Goal: Task Accomplishment & Management: Manage account settings

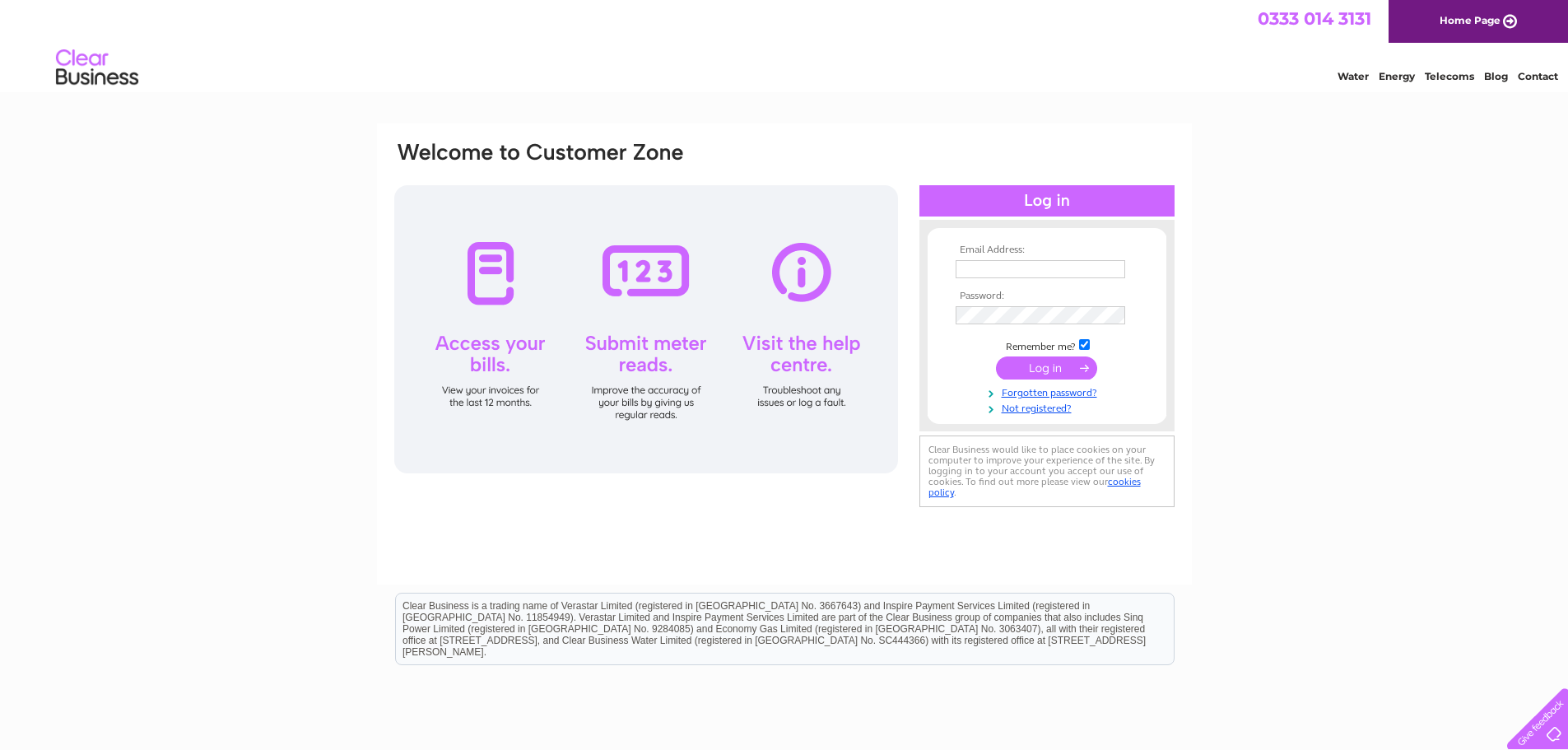
type input "info@unknownitaly.co.uk"
click at [1047, 371] on input "submit" at bounding box center [1046, 368] width 101 height 23
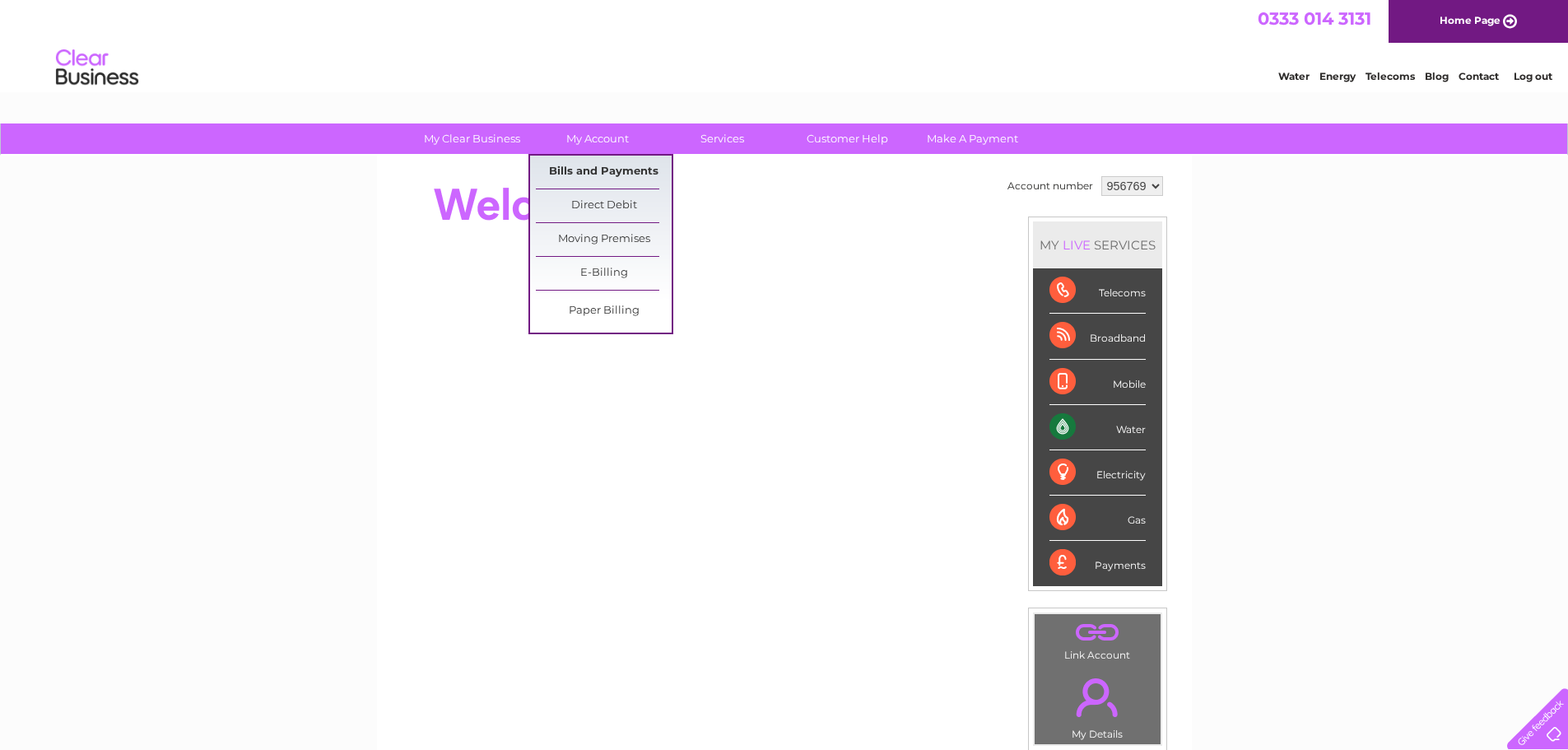
click at [570, 168] on link "Bills and Payments" at bounding box center [603, 172] width 136 height 33
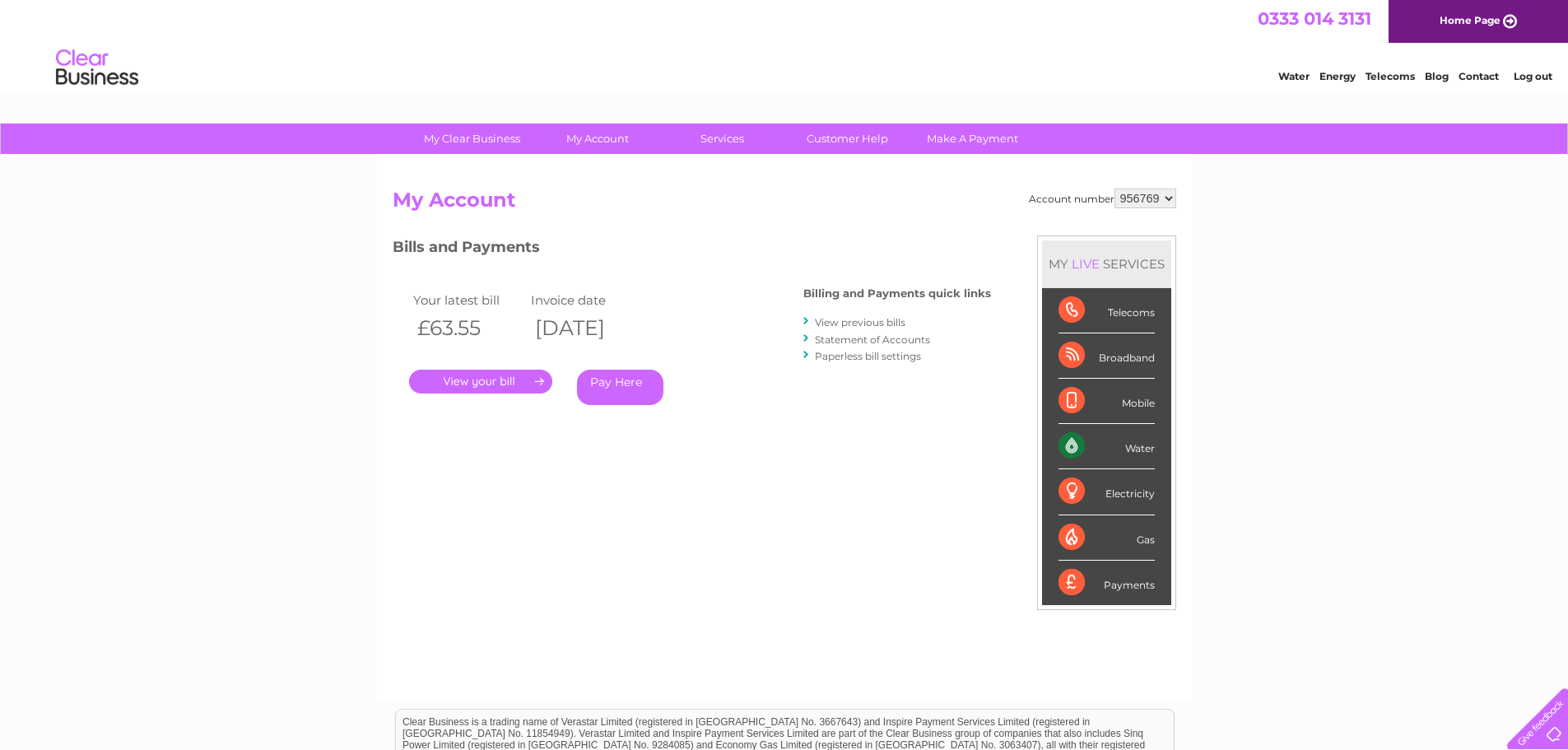
click at [1315, 321] on div "My Clear Business Login Details My Details My Preferences Link Account My Accou…" at bounding box center [784, 552] width 1568 height 858
drag, startPoint x: 1346, startPoint y: 208, endPoint x: 1298, endPoint y: 187, distance: 52.4
click at [1298, 187] on div "My Clear Business Login Details My Details My Preferences Link Account My Accou…" at bounding box center [784, 552] width 1568 height 858
drag, startPoint x: 1001, startPoint y: 180, endPoint x: 341, endPoint y: 179, distance: 660.0
click at [333, 179] on div "My Clear Business Login Details My Details My Preferences Link Account My Accou…" at bounding box center [784, 552] width 1568 height 858
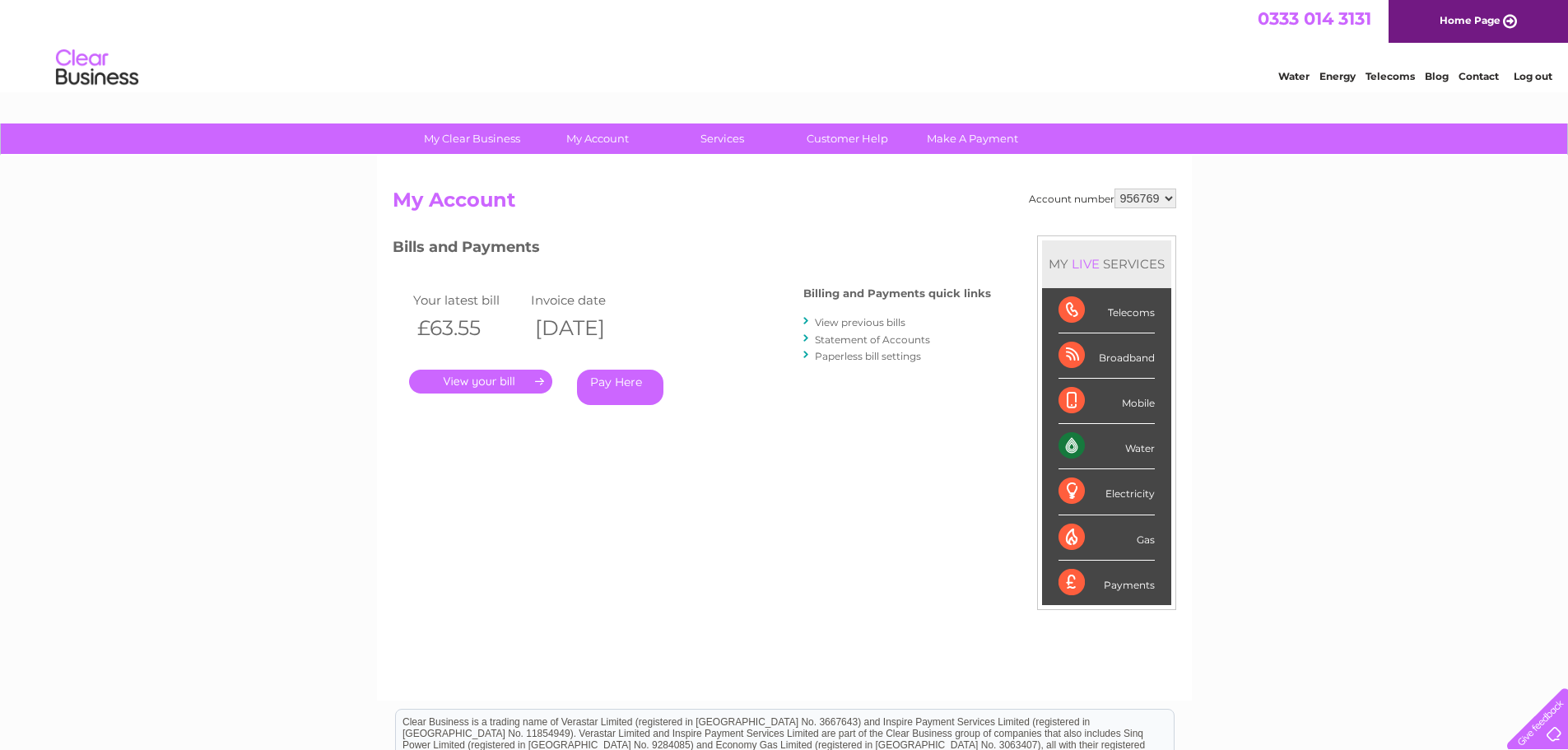
drag, startPoint x: 381, startPoint y: 179, endPoint x: 287, endPoint y: 237, distance: 110.5
click at [287, 237] on div "My Clear Business Login Details My Details My Preferences Link Account My Accou…" at bounding box center [784, 552] width 1568 height 858
drag, startPoint x: 373, startPoint y: 174, endPoint x: 1211, endPoint y: 184, distance: 838.1
click at [1211, 184] on div "My Clear Business Login Details My Details My Preferences Link Account My Accou…" at bounding box center [784, 552] width 1568 height 858
drag, startPoint x: 1204, startPoint y: 179, endPoint x: 371, endPoint y: 187, distance: 833.0
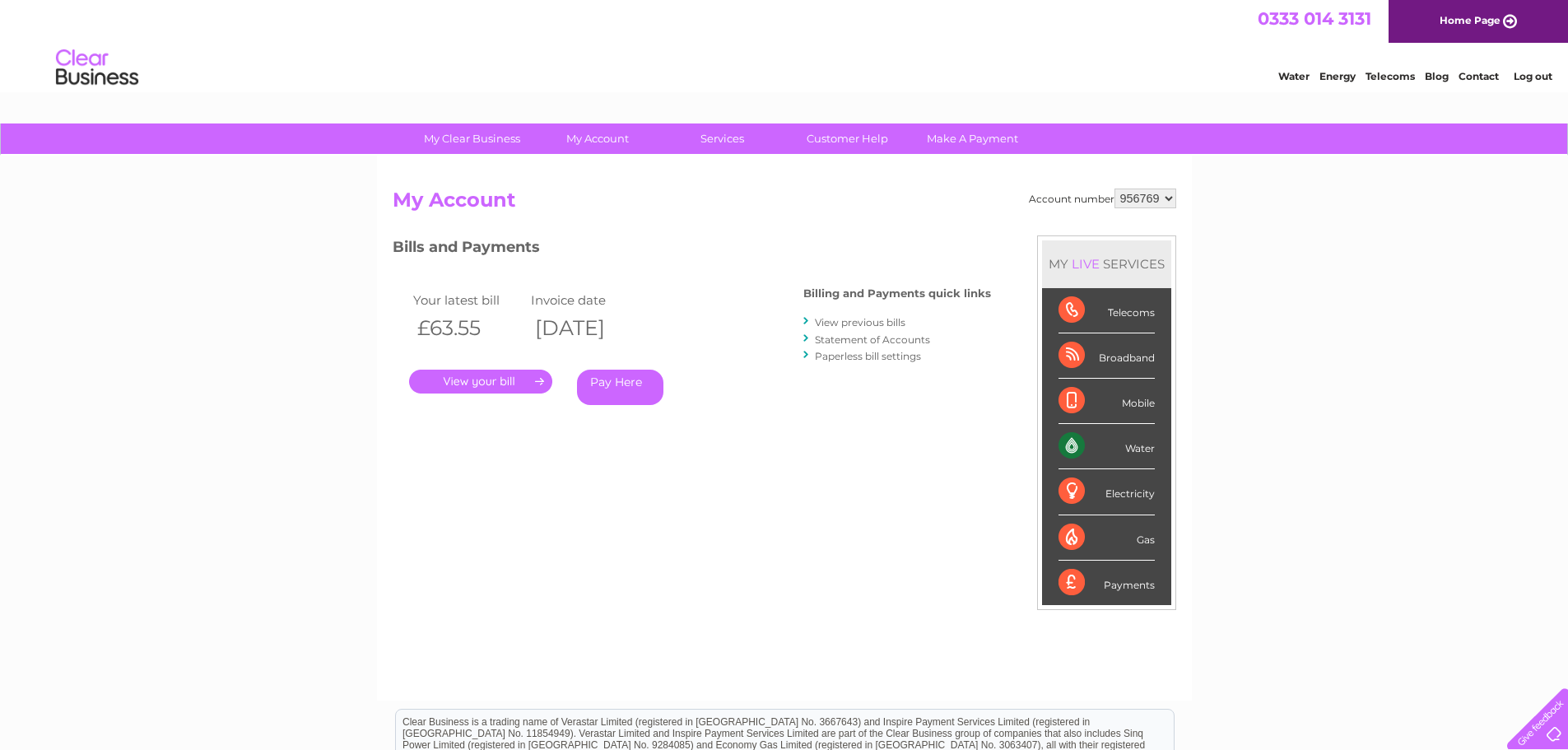
drag, startPoint x: 371, startPoint y: 187, endPoint x: 382, endPoint y: 176, distance: 15.6
click at [382, 176] on div "Account number 956769 My Account MY LIVE SERVICES Telecoms Broadband Mobile Wat…" at bounding box center [784, 427] width 815 height 545
drag, startPoint x: 386, startPoint y: 186, endPoint x: 1197, endPoint y: 188, distance: 811.0
drag, startPoint x: 1197, startPoint y: 186, endPoint x: 323, endPoint y: 183, distance: 874.0
click at [323, 183] on div "My Clear Business Login Details My Details My Preferences Link Account My Accou…" at bounding box center [784, 552] width 1568 height 858
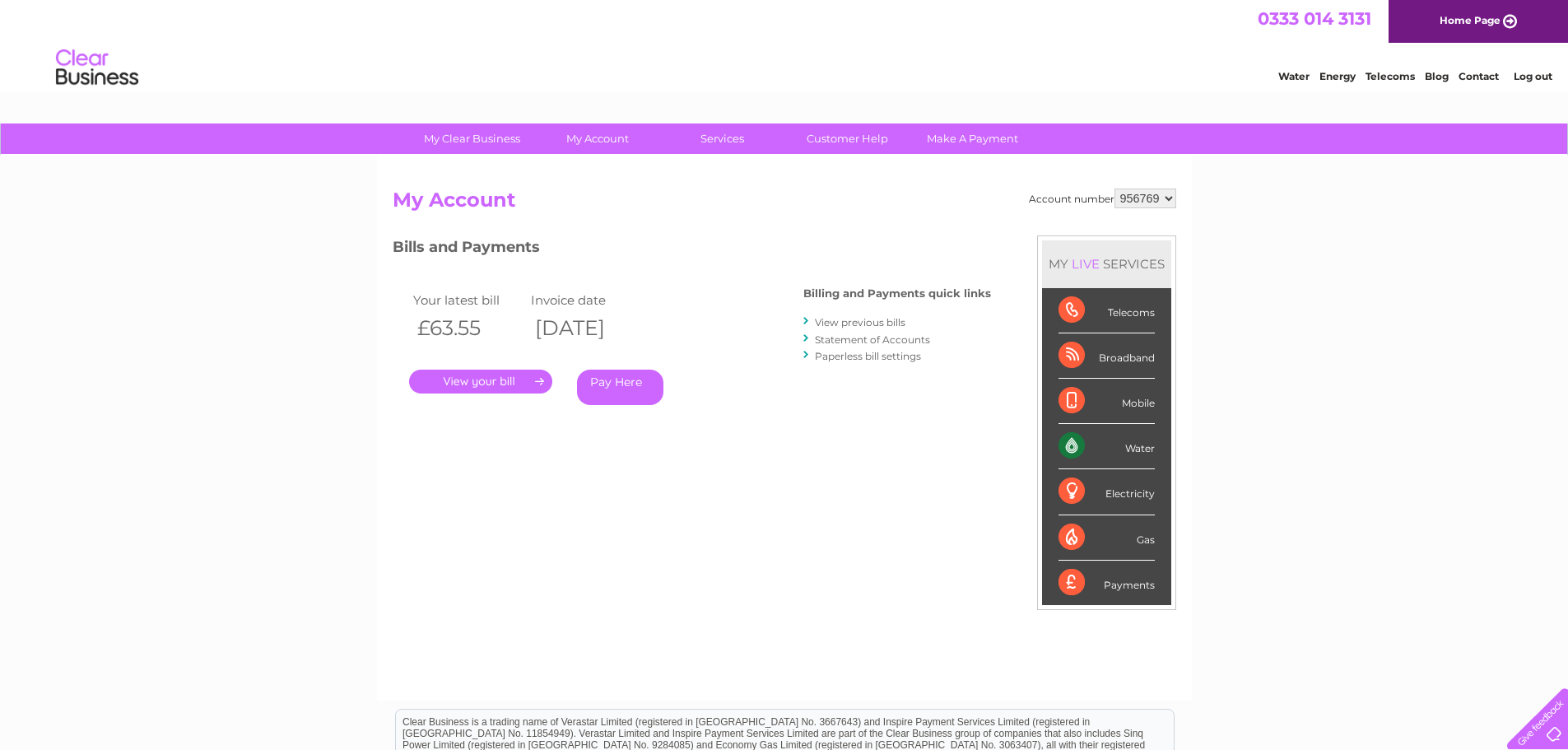
click at [527, 375] on link "." at bounding box center [480, 382] width 143 height 24
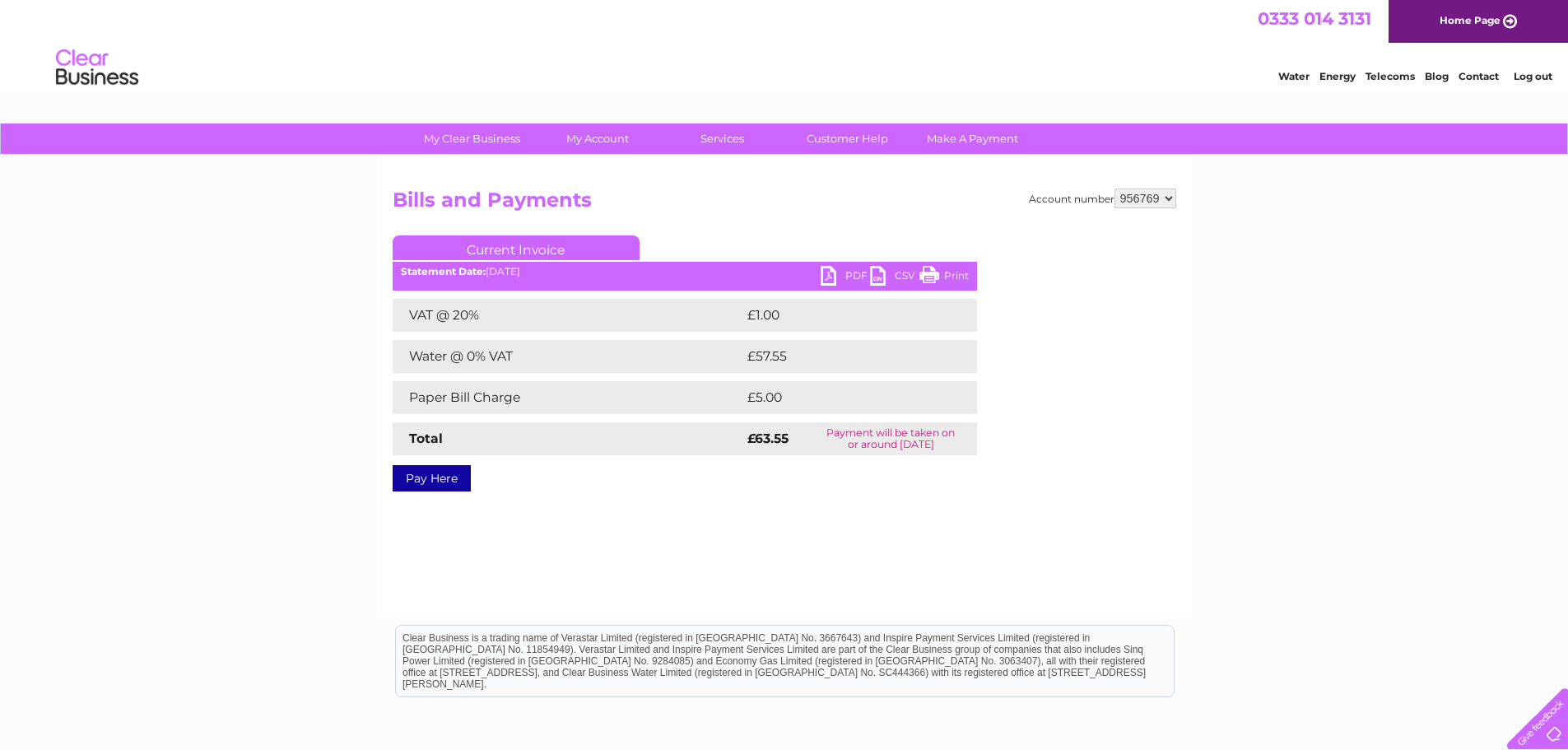
click at [836, 271] on link "PDF" at bounding box center [845, 278] width 49 height 24
click at [1444, 284] on div "My Clear Business Login Details My Details My Preferences Link Account My Accou…" at bounding box center [784, 510] width 1568 height 774
